Goal: Check status: Check status

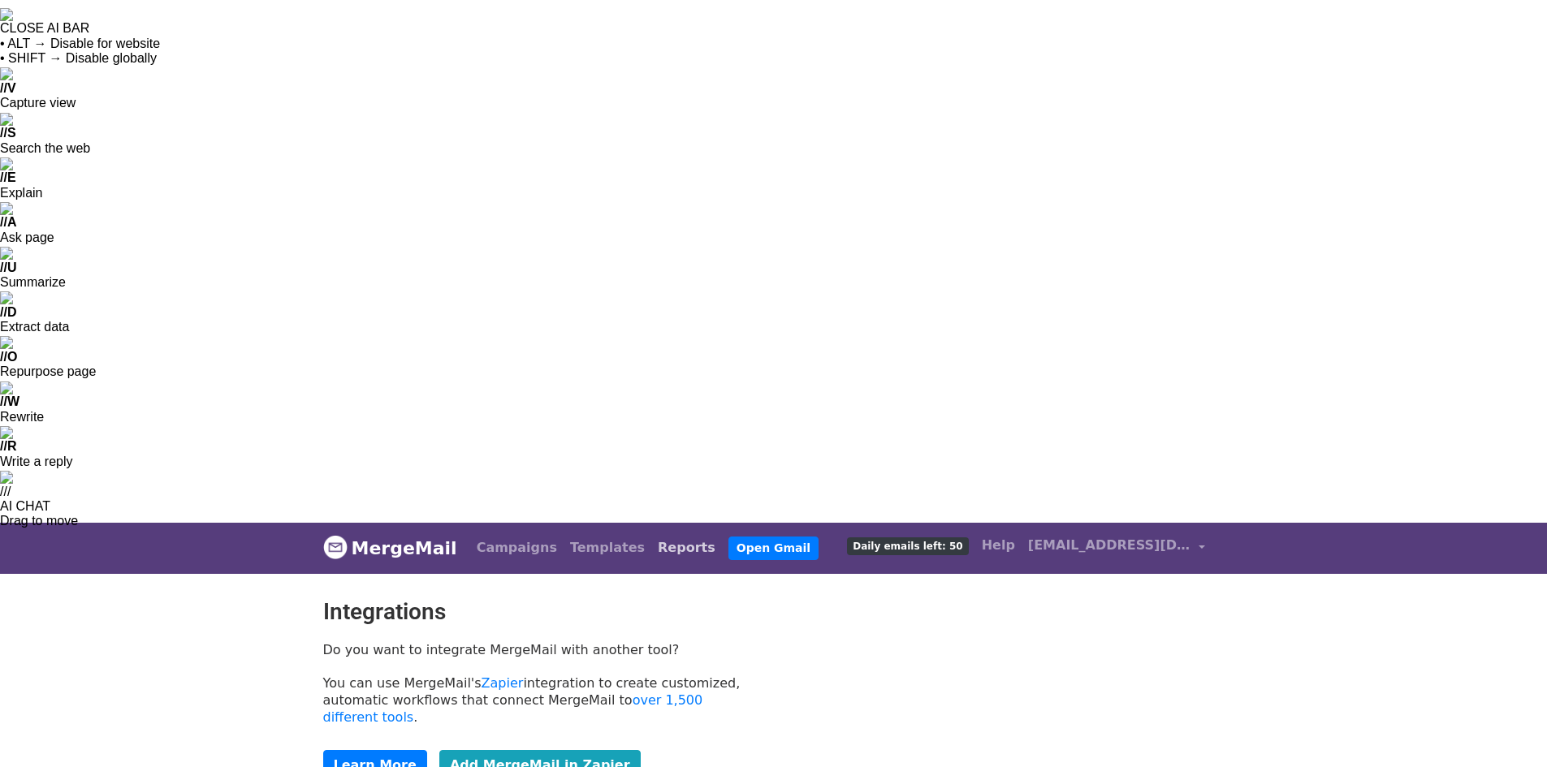
click at [651, 532] on link "Reports" at bounding box center [686, 548] width 71 height 32
click at [728, 537] on link "Open Gmail" at bounding box center [773, 549] width 90 height 24
click at [515, 532] on link "Campaigns" at bounding box center [516, 548] width 93 height 32
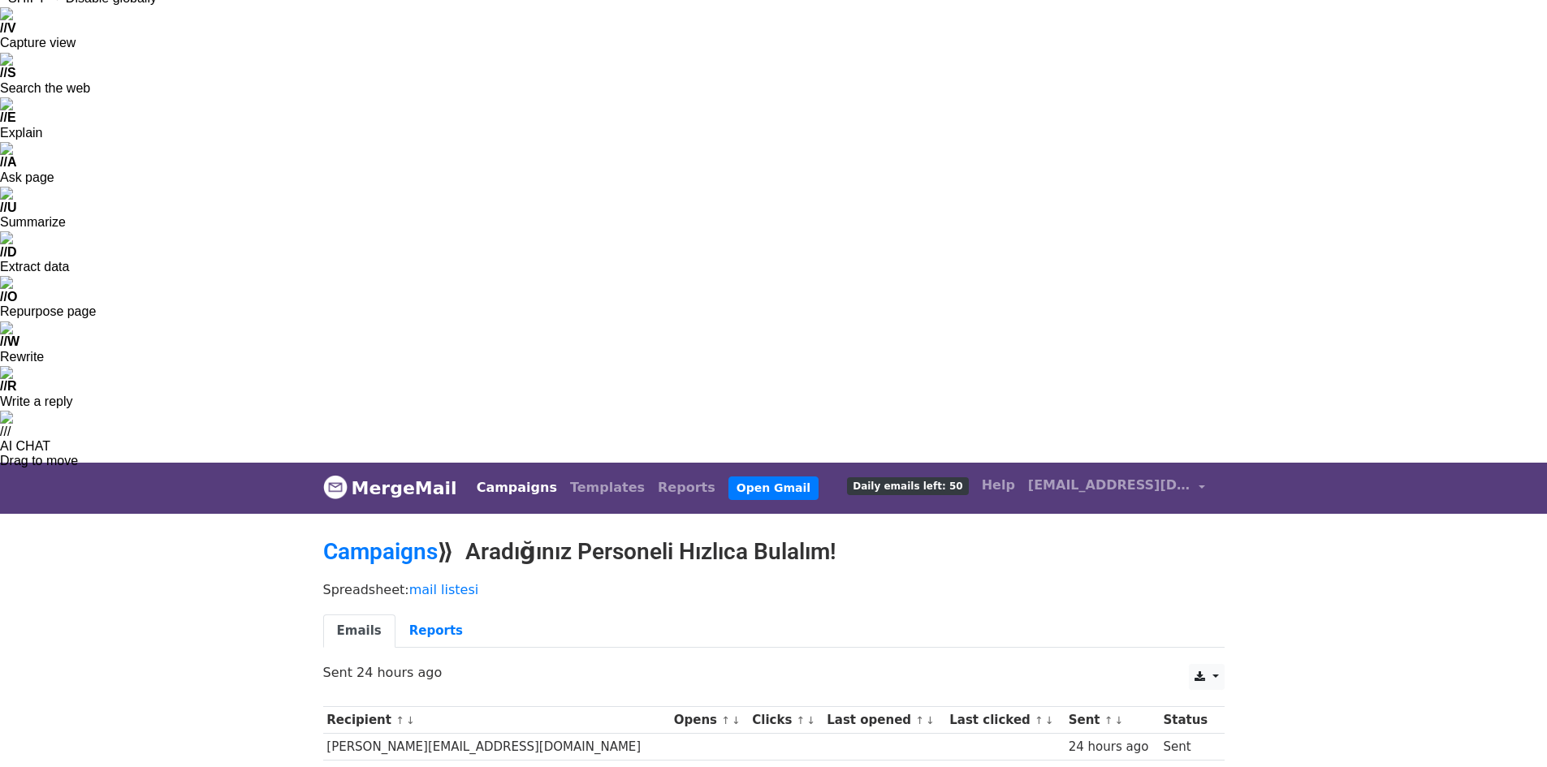
scroll to position [61, 0]
drag, startPoint x: 650, startPoint y: 490, endPoint x: 630, endPoint y: 488, distance: 20.4
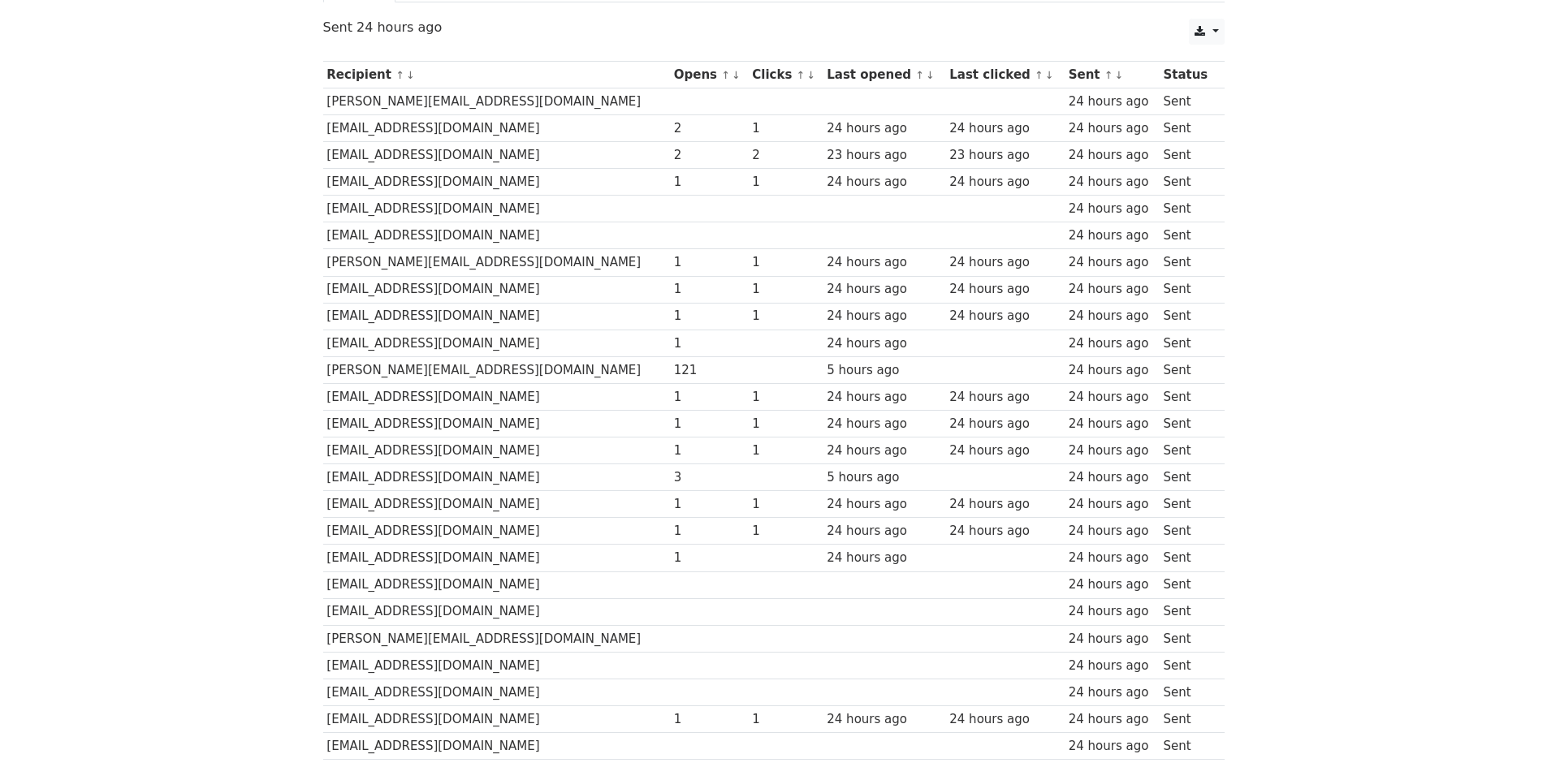
scroll to position [706, 0]
